Goal: Task Accomplishment & Management: Complete application form

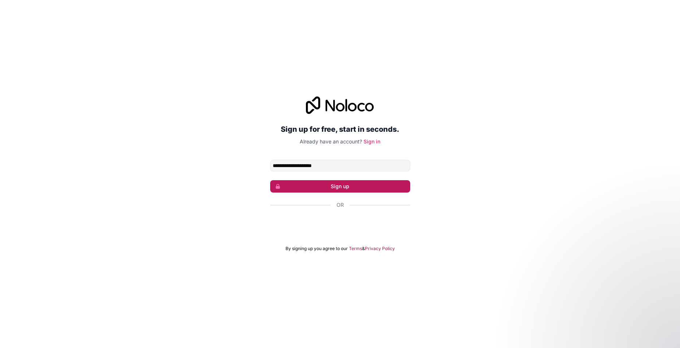
type input "**********"
click at [281, 187] on button "Sign up" at bounding box center [340, 186] width 140 height 12
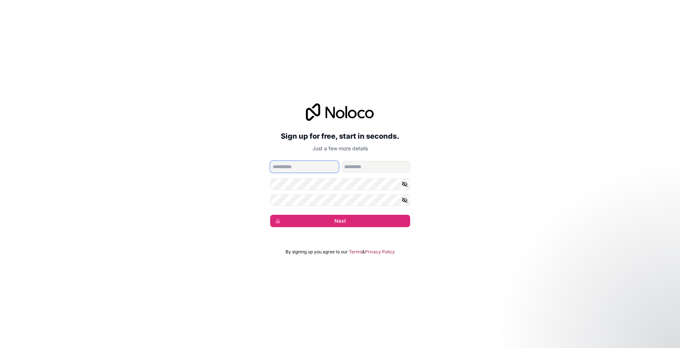
click at [287, 169] on input "given-name" at bounding box center [304, 167] width 69 height 12
paste input "**********"
type input "******"
click at [335, 224] on button "Next" at bounding box center [340, 221] width 140 height 12
paste input "**********"
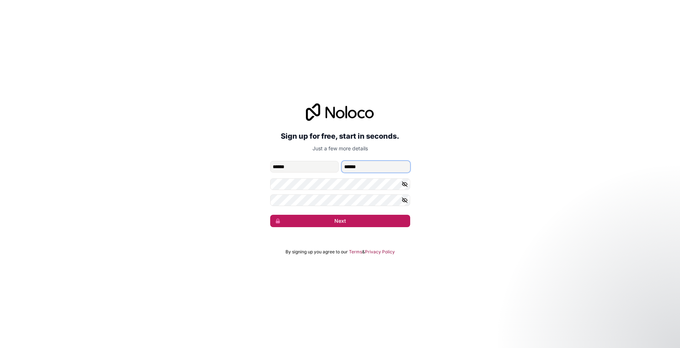
type input "******"
click at [349, 222] on button "Next" at bounding box center [340, 221] width 140 height 12
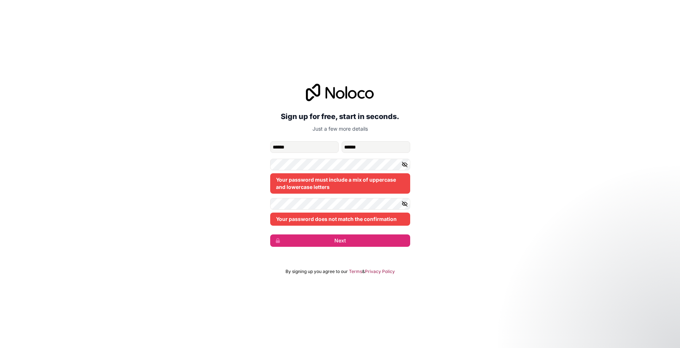
click at [450, 189] on div "**********" at bounding box center [340, 166] width 680 height 184
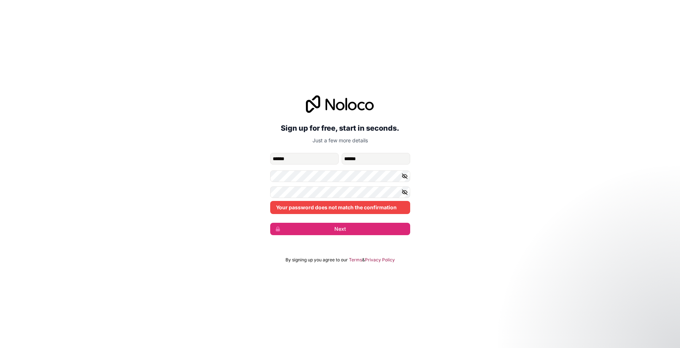
click at [274, 259] on div "**********" at bounding box center [340, 174] width 680 height 348
click at [406, 176] on icon "button" at bounding box center [404, 176] width 5 height 3
click at [403, 194] on icon "button" at bounding box center [404, 192] width 7 height 7
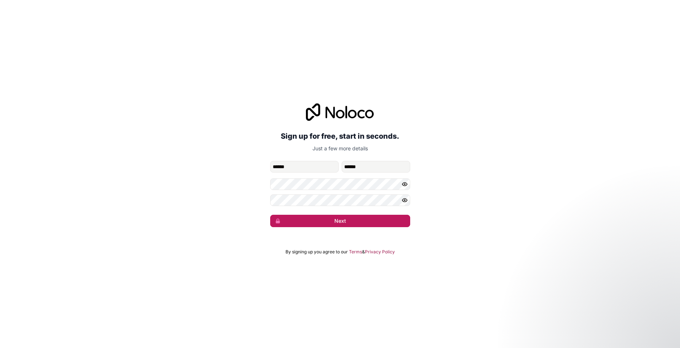
click at [306, 220] on button "Next" at bounding box center [340, 221] width 140 height 12
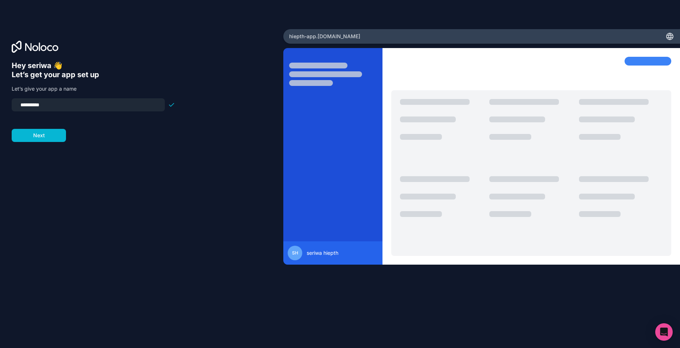
drag, startPoint x: 70, startPoint y: 108, endPoint x: -12, endPoint y: 109, distance: 81.3
click at [0, 109] on html "**********" at bounding box center [340, 174] width 680 height 348
type input "*"
type input "********"
click at [52, 138] on button "Next" at bounding box center [39, 135] width 54 height 13
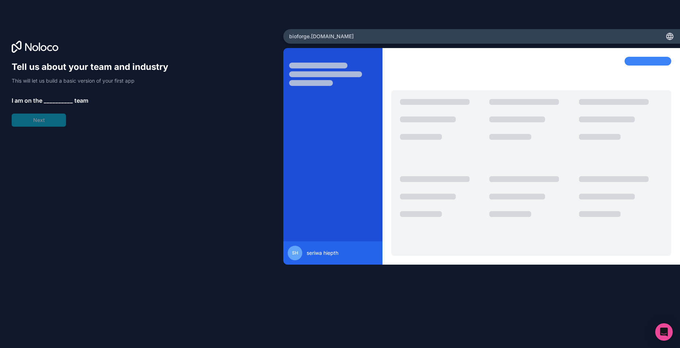
click at [56, 97] on span "__________" at bounding box center [58, 100] width 29 height 9
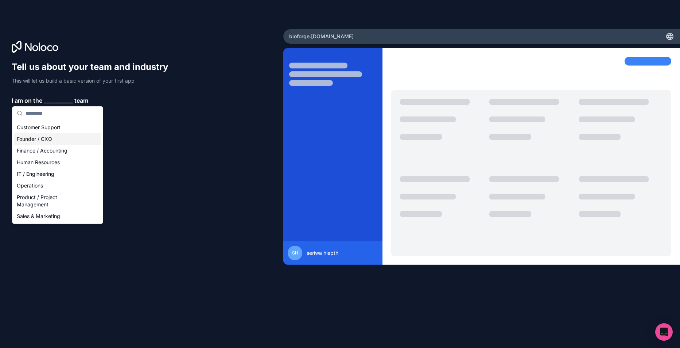
click at [39, 139] on div "Founder / CXO" at bounding box center [57, 139] width 87 height 12
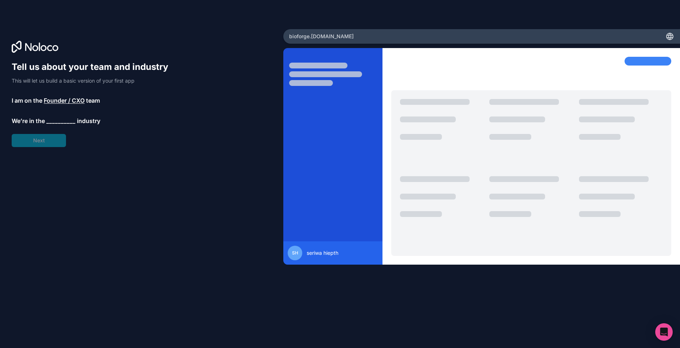
click at [53, 119] on span "__________" at bounding box center [60, 121] width 29 height 9
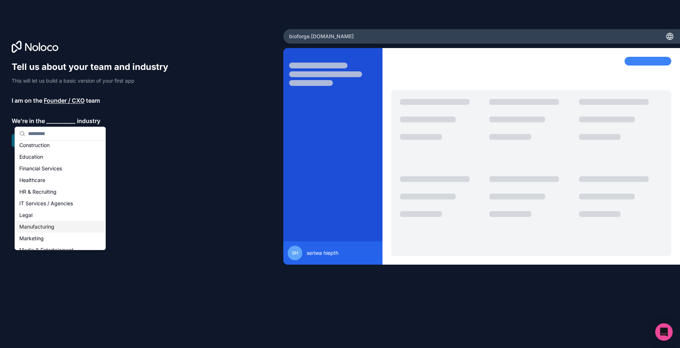
scroll to position [36, 0]
click at [41, 195] on div "IT Services / Agencies" at bounding box center [59, 193] width 87 height 12
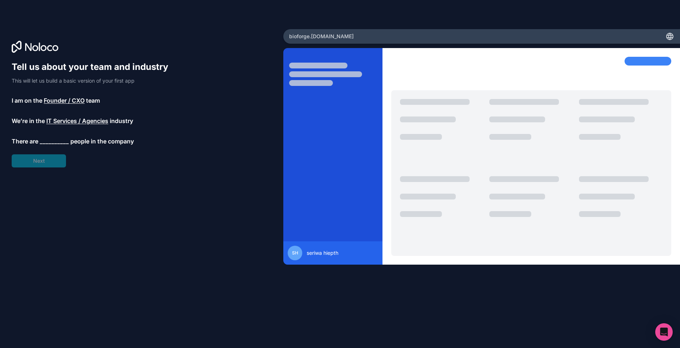
click at [48, 140] on span "__________" at bounding box center [54, 141] width 29 height 9
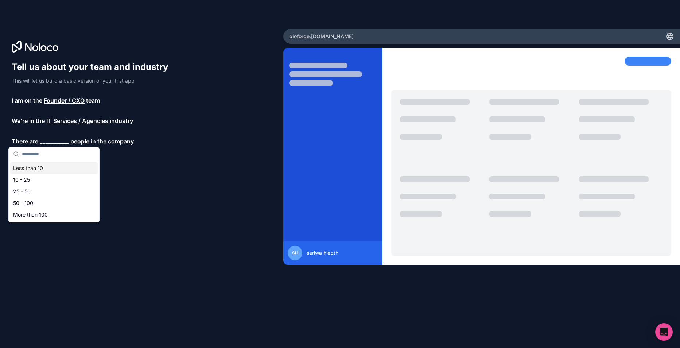
click at [44, 165] on div "Less than 10" at bounding box center [53, 169] width 87 height 12
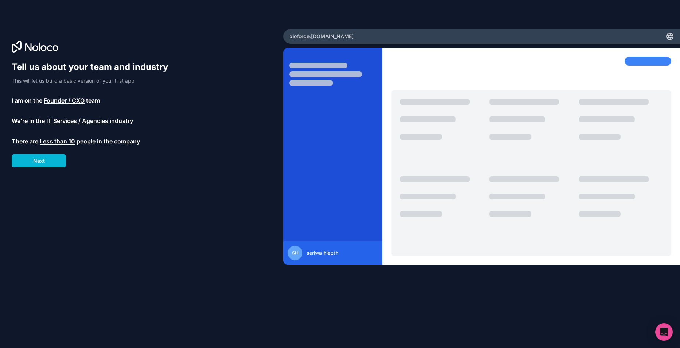
click at [44, 165] on button "Next" at bounding box center [39, 161] width 54 height 13
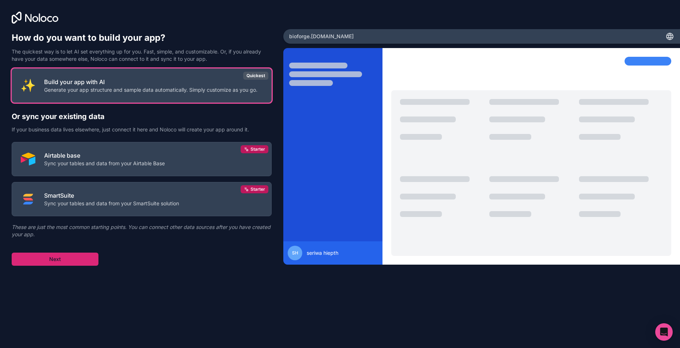
click at [60, 261] on button "Next" at bounding box center [55, 259] width 87 height 13
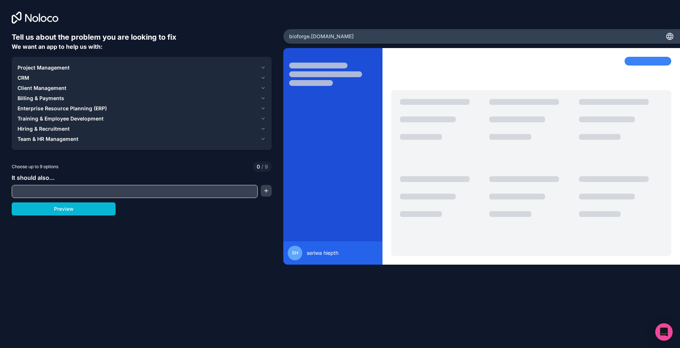
click at [140, 199] on div "Tell us about the problem you are looking to fix We want an app to help us with…" at bounding box center [142, 155] width 260 height 247
click at [93, 194] on input "text" at bounding box center [134, 192] width 242 height 10
click at [69, 212] on button "Preview" at bounding box center [64, 209] width 104 height 13
click at [261, 70] on icon "button" at bounding box center [262, 68] width 5 height 6
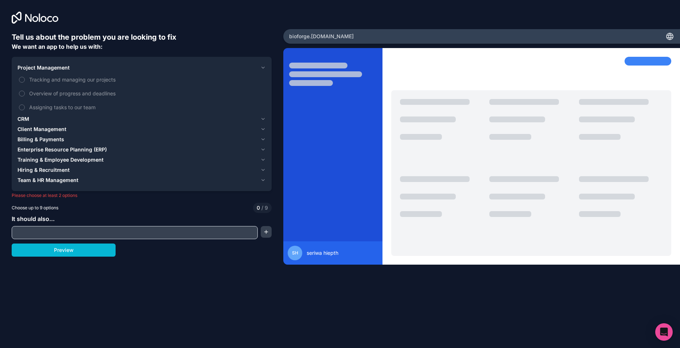
click at [261, 70] on icon "button" at bounding box center [262, 68] width 5 height 6
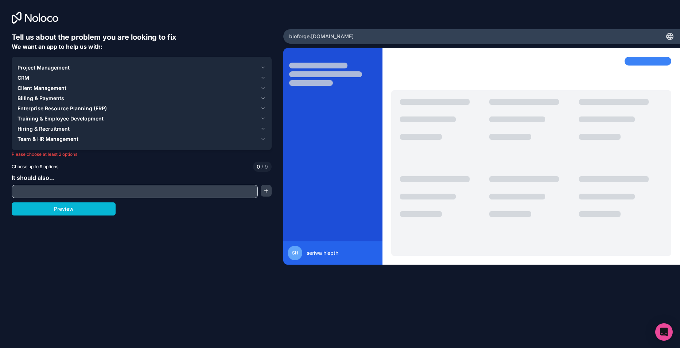
click at [261, 70] on icon "button" at bounding box center [262, 68] width 5 height 6
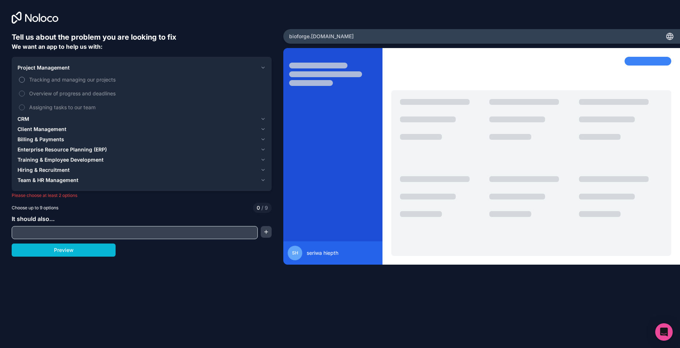
click at [101, 82] on span "Tracking and managing our projects" at bounding box center [146, 80] width 235 height 8
click at [25, 82] on button "Tracking and managing our projects" at bounding box center [22, 80] width 6 height 6
click at [91, 92] on span "Overview of progress and deadlines" at bounding box center [146, 94] width 235 height 8
click at [25, 92] on button "Overview of progress and deadlines" at bounding box center [22, 94] width 6 height 6
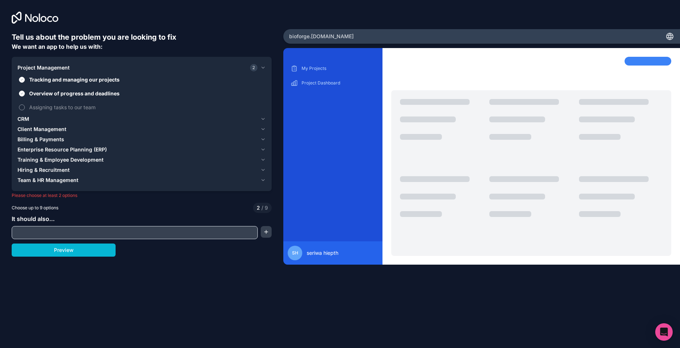
click at [86, 107] on span "Assigning tasks to our team" at bounding box center [146, 107] width 235 height 8
click at [25, 107] on button "Assigning tasks to our team" at bounding box center [22, 108] width 6 height 6
drag, startPoint x: 261, startPoint y: 64, endPoint x: 258, endPoint y: 76, distance: 12.4
click at [261, 66] on button "Project Management 3" at bounding box center [141, 68] width 248 height 10
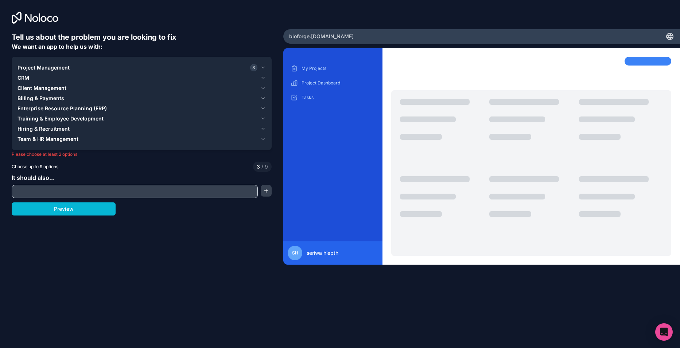
click at [260, 79] on icon "button" at bounding box center [262, 78] width 5 height 6
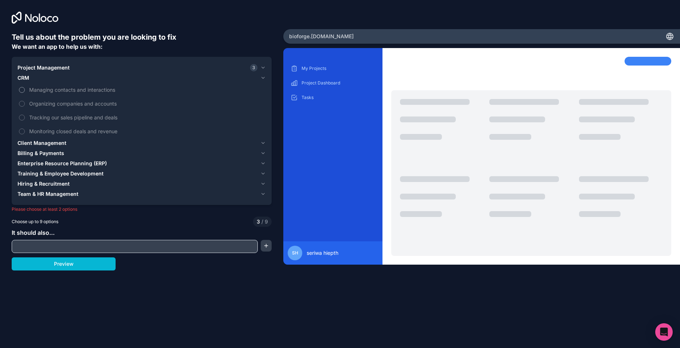
click at [103, 88] on span "Managing contacts and interactions" at bounding box center [146, 90] width 235 height 8
click at [25, 88] on button "Managing contacts and interactions" at bounding box center [22, 90] width 6 height 6
click at [90, 106] on span "Organizing companies and accounts" at bounding box center [146, 104] width 235 height 8
click at [25, 106] on button "Organizing companies and accounts" at bounding box center [22, 104] width 6 height 6
click at [85, 116] on span "Tracking our sales pipeline and deals" at bounding box center [146, 118] width 235 height 8
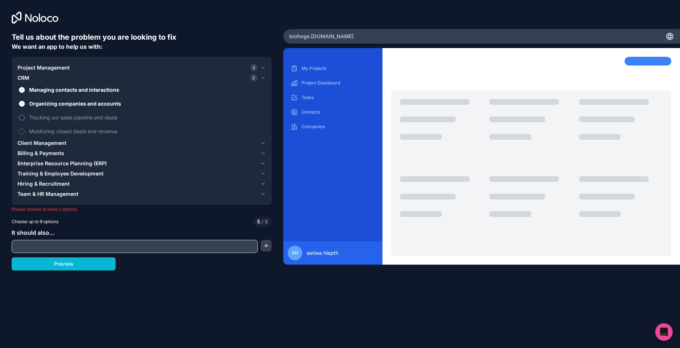
click at [25, 116] on button "Tracking our sales pipeline and deals" at bounding box center [22, 118] width 6 height 6
click at [82, 133] on span "Monitoring closed deals and revenue" at bounding box center [146, 132] width 235 height 8
click at [25, 133] on button "Monitoring closed deals and revenue" at bounding box center [22, 132] width 6 height 6
click at [265, 79] on icon "button" at bounding box center [262, 78] width 5 height 6
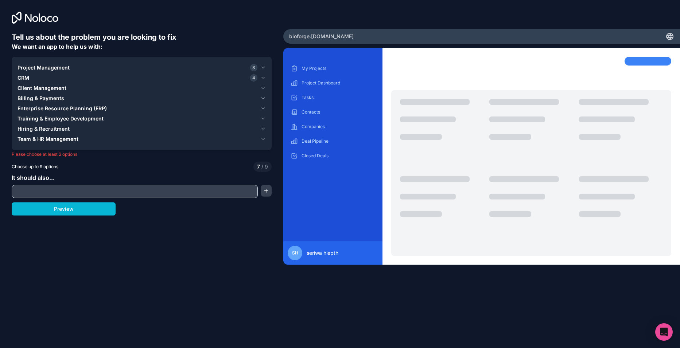
click at [261, 88] on icon "button" at bounding box center [262, 88] width 5 height 6
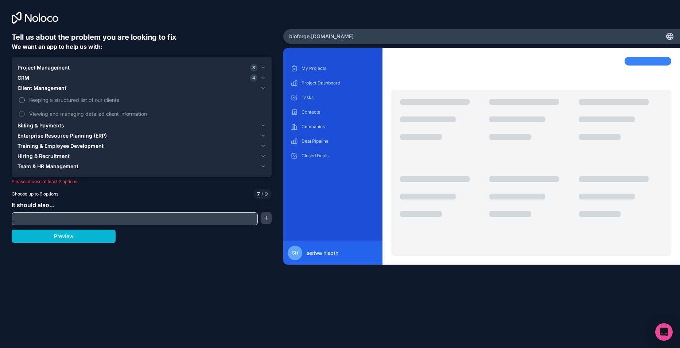
click at [101, 101] on span "Keeping a structured list of our clients" at bounding box center [146, 100] width 235 height 8
click at [25, 101] on button "Keeping a structured list of our clients" at bounding box center [22, 100] width 6 height 6
click at [103, 115] on span "Viewing and managing detailed client information" at bounding box center [146, 114] width 235 height 8
click at [25, 115] on button "Viewing and managing detailed client information" at bounding box center [22, 114] width 6 height 6
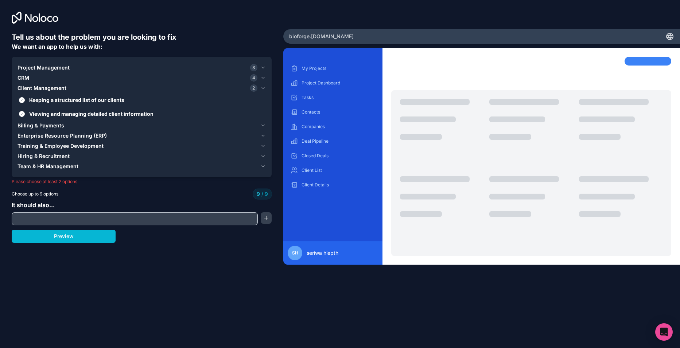
click at [262, 87] on icon "button" at bounding box center [262, 88] width 5 height 6
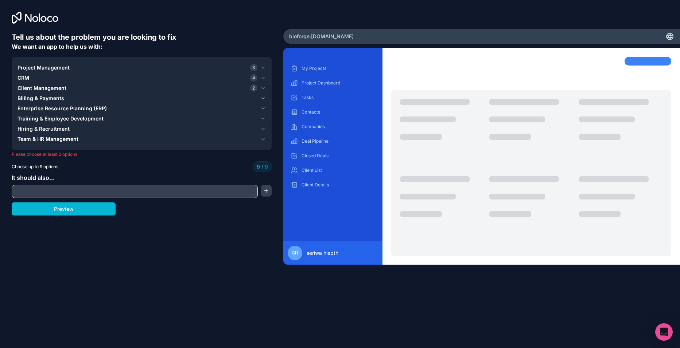
drag, startPoint x: 262, startPoint y: 99, endPoint x: 246, endPoint y: 102, distance: 16.3
click at [262, 99] on icon "button" at bounding box center [262, 98] width 5 height 6
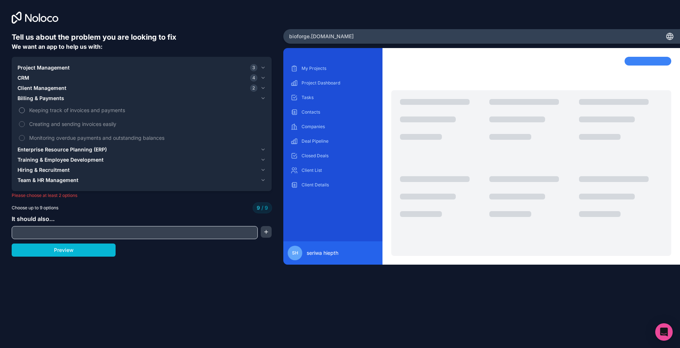
click at [95, 112] on span "Keeping track of invoices and payments" at bounding box center [146, 110] width 235 height 8
click at [92, 109] on span "Keeping track of invoices and payments" at bounding box center [146, 110] width 235 height 8
drag, startPoint x: 92, startPoint y: 109, endPoint x: 128, endPoint y: 115, distance: 36.2
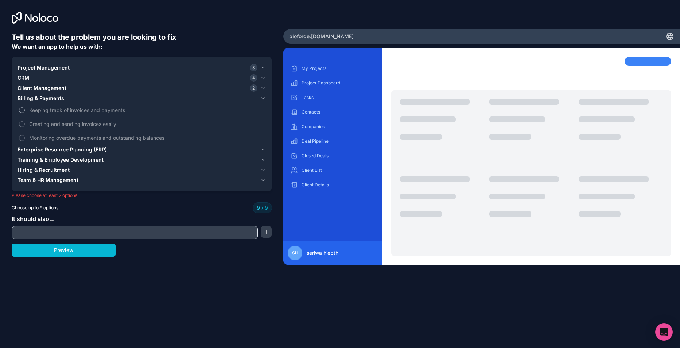
click at [128, 115] on label "Keeping track of invoices and payments" at bounding box center [141, 109] width 248 height 13
click at [262, 148] on icon "button" at bounding box center [262, 150] width 5 height 6
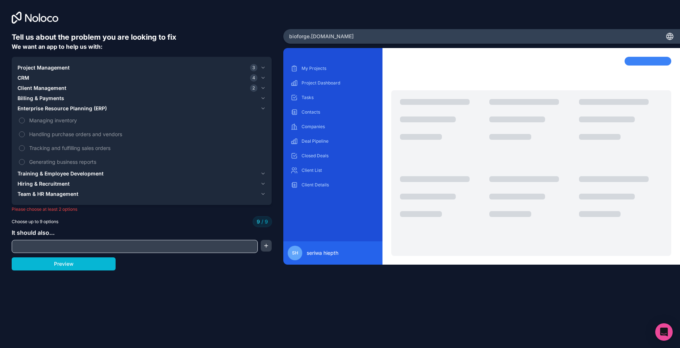
click at [126, 244] on input "text" at bounding box center [134, 247] width 242 height 10
click at [265, 245] on button "button" at bounding box center [266, 246] width 11 height 12
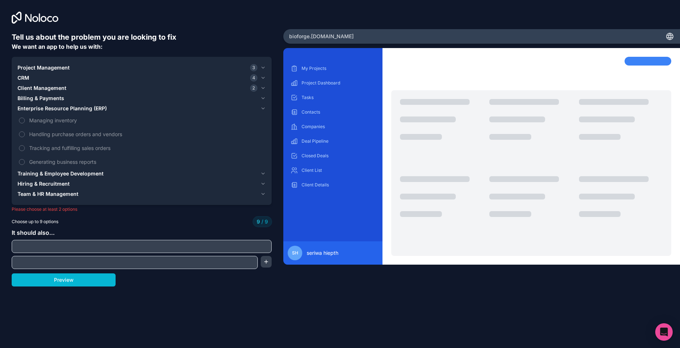
drag, startPoint x: 175, startPoint y: 262, endPoint x: 167, endPoint y: 256, distance: 10.0
click at [173, 260] on input "text" at bounding box center [134, 263] width 242 height 10
click at [153, 249] on input "text" at bounding box center [141, 247] width 256 height 10
click at [76, 278] on button "Preview" at bounding box center [64, 280] width 104 height 13
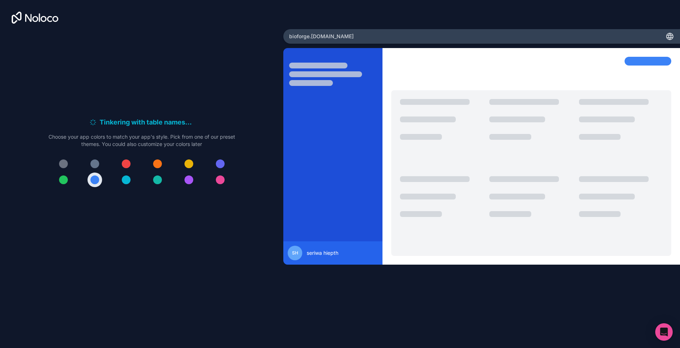
click at [85, 265] on div "Tinkering with table names . . . Meanwhile, let's personalize it! Choose your a…" at bounding box center [142, 155] width 260 height 247
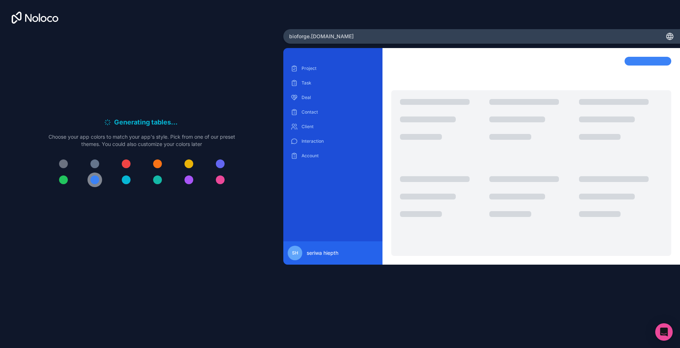
click at [95, 184] on div at bounding box center [94, 180] width 9 height 9
click at [308, 65] on div "Project" at bounding box center [332, 69] width 87 height 12
drag, startPoint x: 309, startPoint y: 83, endPoint x: 303, endPoint y: 86, distance: 7.0
click at [309, 83] on p "Task" at bounding box center [338, 83] width 74 height 6
click at [300, 99] on div "Deal" at bounding box center [332, 98] width 87 height 12
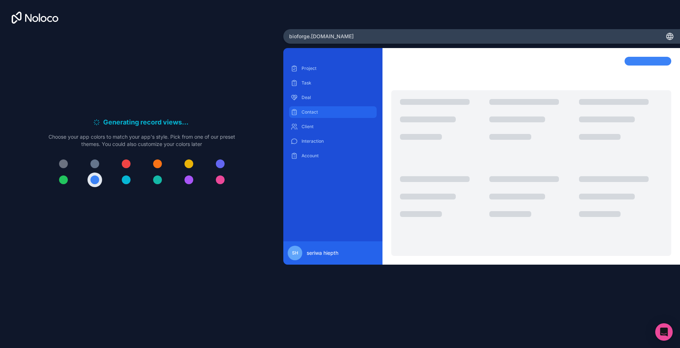
click at [303, 114] on p "Contact" at bounding box center [338, 112] width 74 height 6
click at [304, 128] on p "Client" at bounding box center [338, 127] width 74 height 6
drag, startPoint x: 306, startPoint y: 144, endPoint x: 306, endPoint y: 159, distance: 14.6
click at [306, 145] on div "Interaction" at bounding box center [332, 142] width 87 height 12
click at [306, 158] on p "Account" at bounding box center [338, 156] width 74 height 6
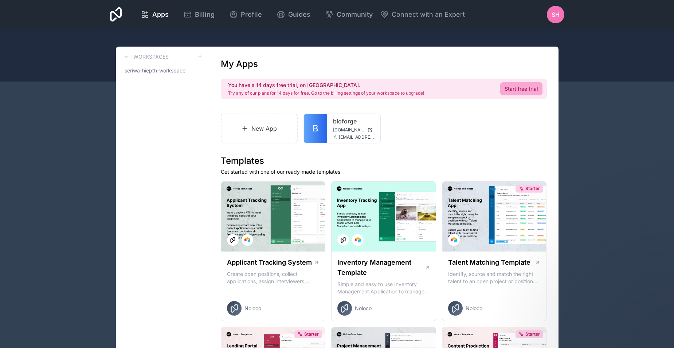
drag, startPoint x: 492, startPoint y: 167, endPoint x: 499, endPoint y: 142, distance: 26.2
drag, startPoint x: 499, startPoint y: 142, endPoint x: 470, endPoint y: 73, distance: 75.0
click at [513, 86] on link "Start free trial" at bounding box center [521, 88] width 42 height 13
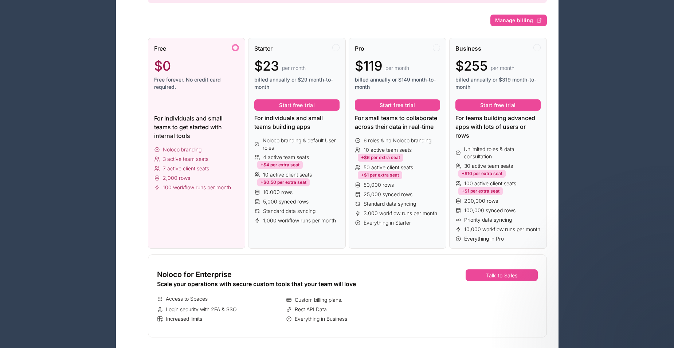
scroll to position [146, 0]
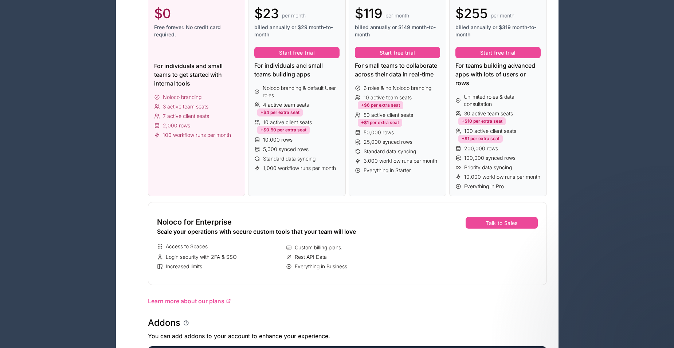
click at [211, 160] on div "Free $0 Free forever. No credit card required. For individuals and small teams …" at bounding box center [197, 90] width 98 height 211
click at [214, 160] on div "Free $0 Free forever. No credit card required. For individuals and small teams …" at bounding box center [197, 90] width 98 height 211
drag, startPoint x: 214, startPoint y: 160, endPoint x: 291, endPoint y: 209, distance: 91.6
click at [291, 209] on div "Plan seriwa-hiepth-workspace Free You have a 14 days free trial, on us. Try any…" at bounding box center [347, 314] width 422 height 826
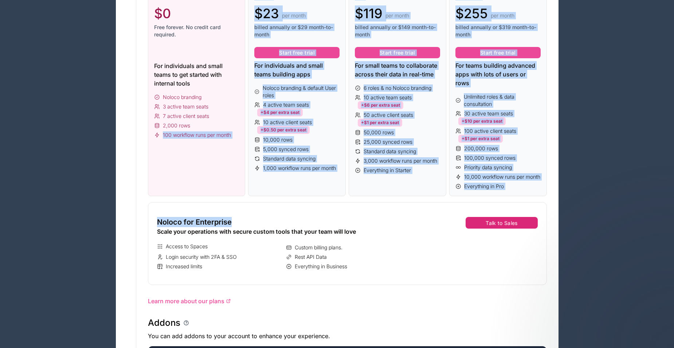
click at [503, 229] on button "Talk to Sales" at bounding box center [502, 223] width 72 height 12
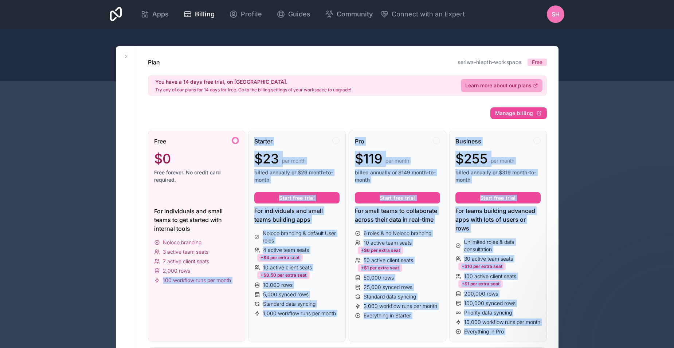
scroll to position [0, 0]
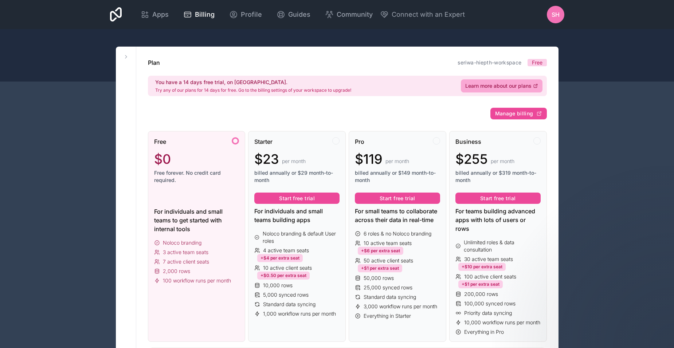
click at [126, 56] on icon at bounding box center [125, 56] width 1 height 3
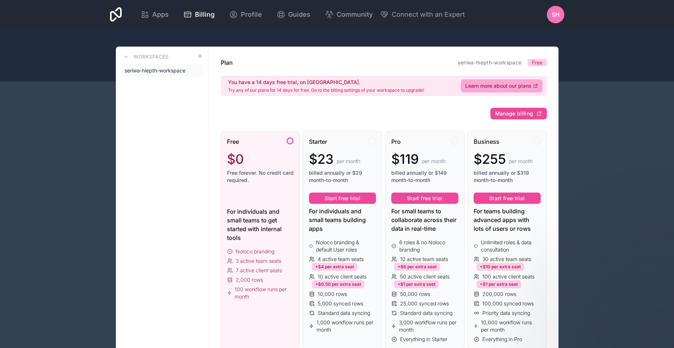
click at [575, 77] on div at bounding box center [337, 55] width 674 height 52
drag, startPoint x: 629, startPoint y: 118, endPoint x: 564, endPoint y: 112, distance: 65.5
